Goal: Information Seeking & Learning: Learn about a topic

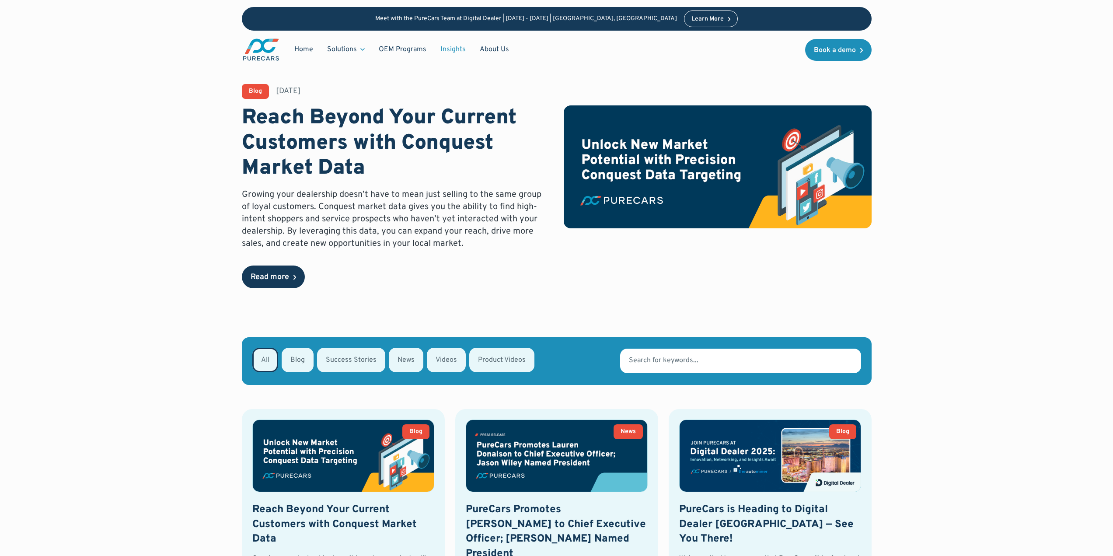
click at [291, 269] on link "Read more" at bounding box center [273, 276] width 63 height 23
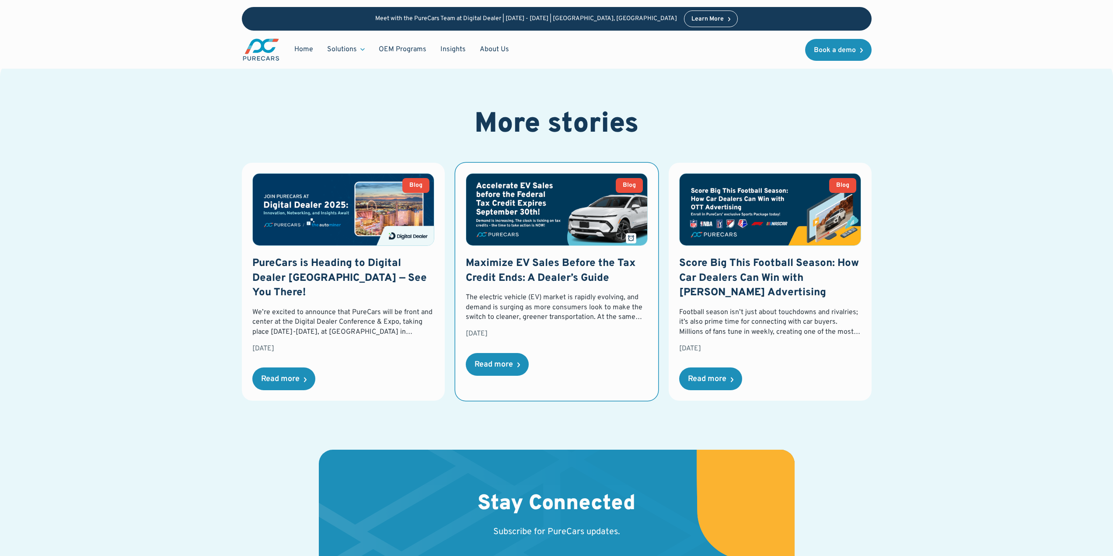
scroll to position [1180, 0]
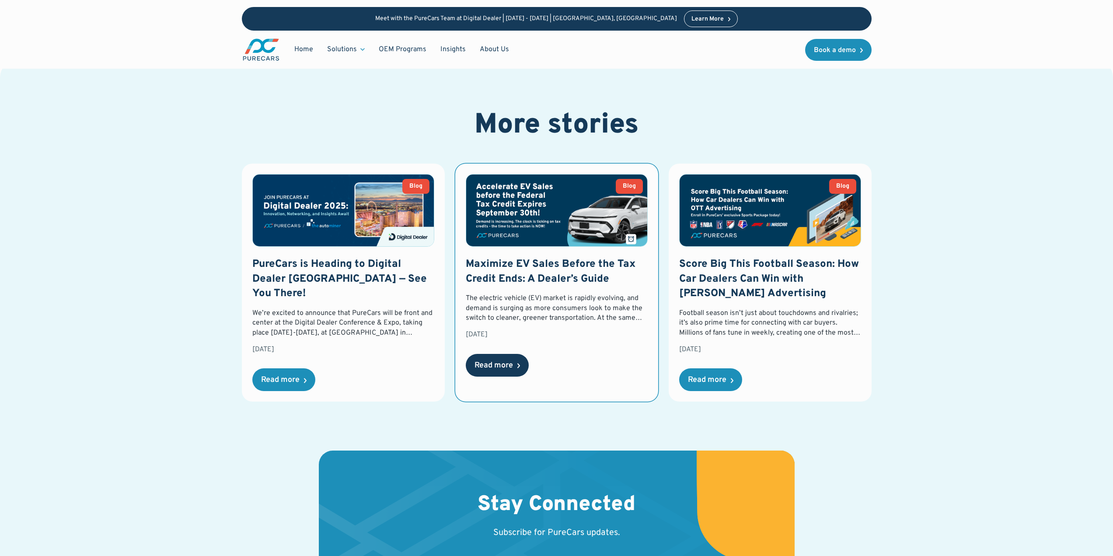
click at [511, 365] on div "Read more" at bounding box center [493, 366] width 38 height 8
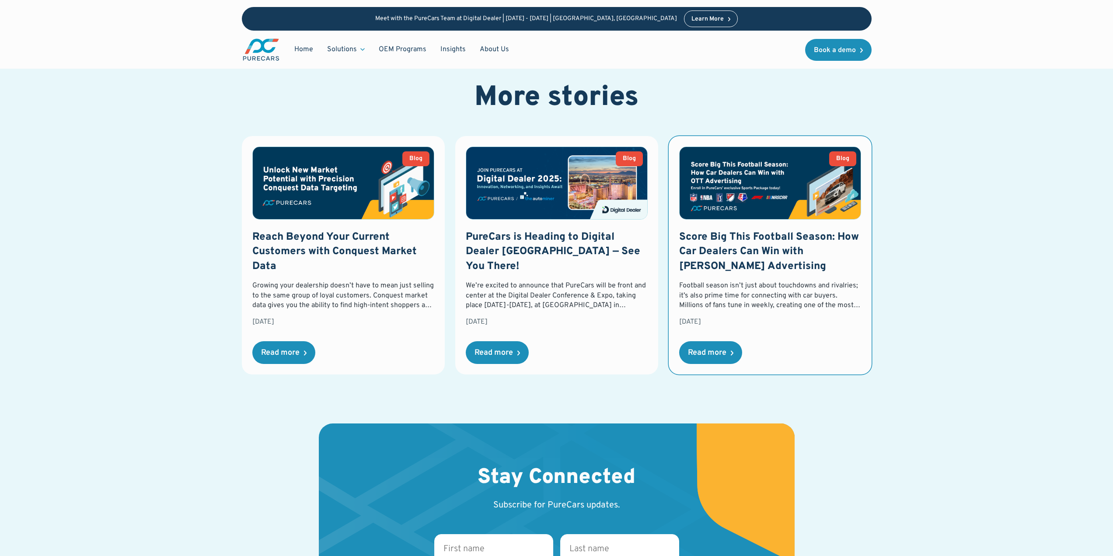
scroll to position [1180, 0]
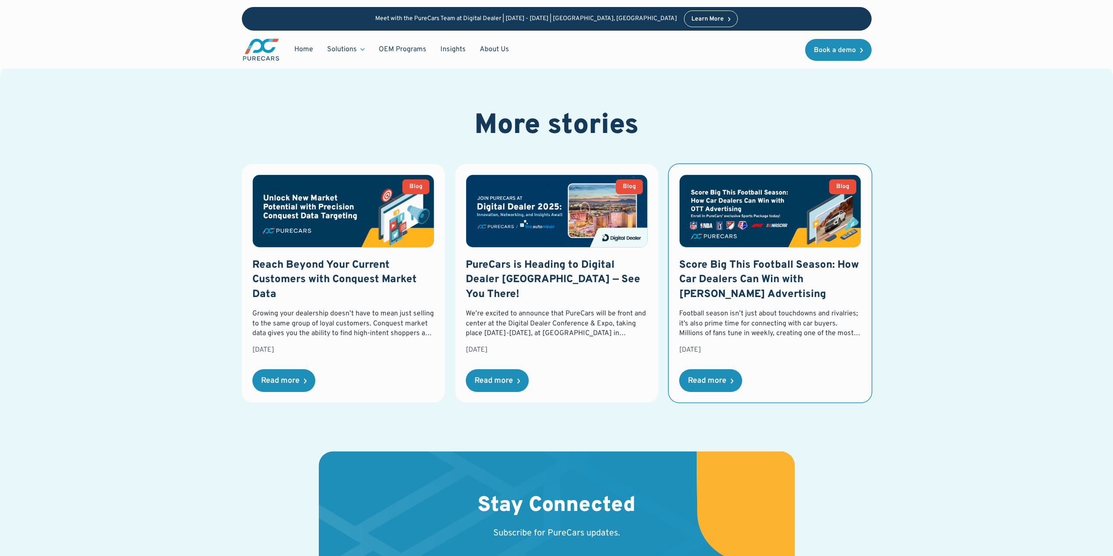
click at [716, 353] on div "Score Big This Football Season: How Car Dealers Can Win with OTT Advertising Fo…" at bounding box center [770, 325] width 182 height 134
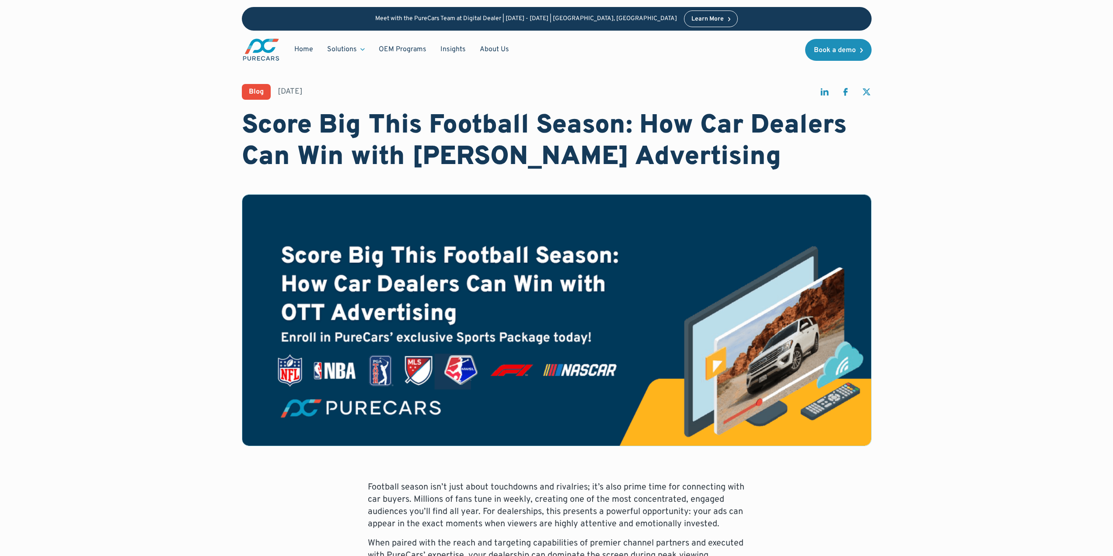
click at [714, 358] on img at bounding box center [556, 320] width 629 height 251
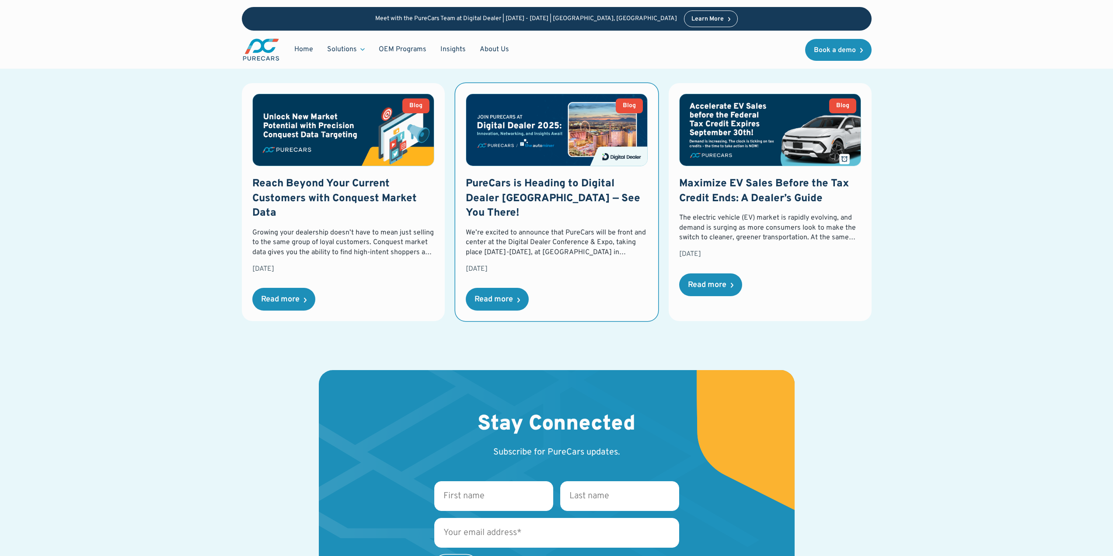
scroll to position [1224, 0]
